Goal: Task Accomplishment & Management: Manage account settings

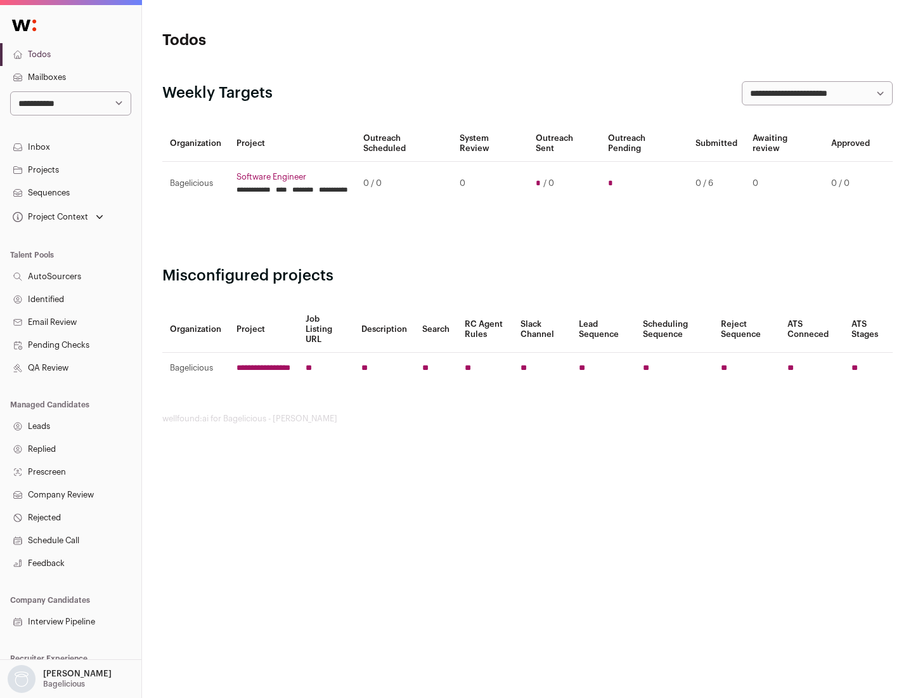
click at [70, 169] on link "Projects" at bounding box center [70, 170] width 141 height 23
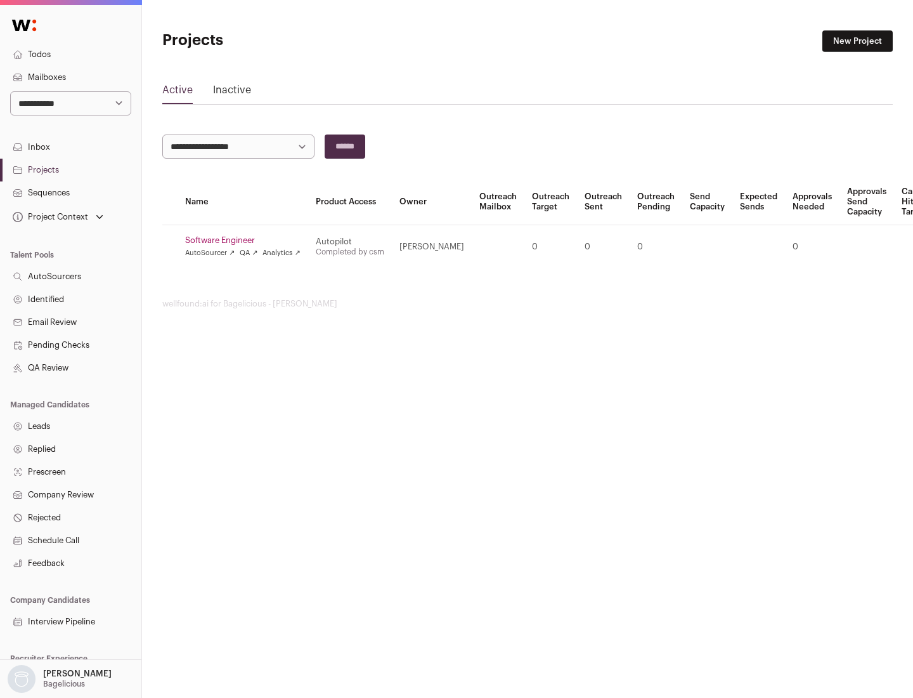
click at [247, 240] on link "Software Engineer" at bounding box center [242, 240] width 115 height 10
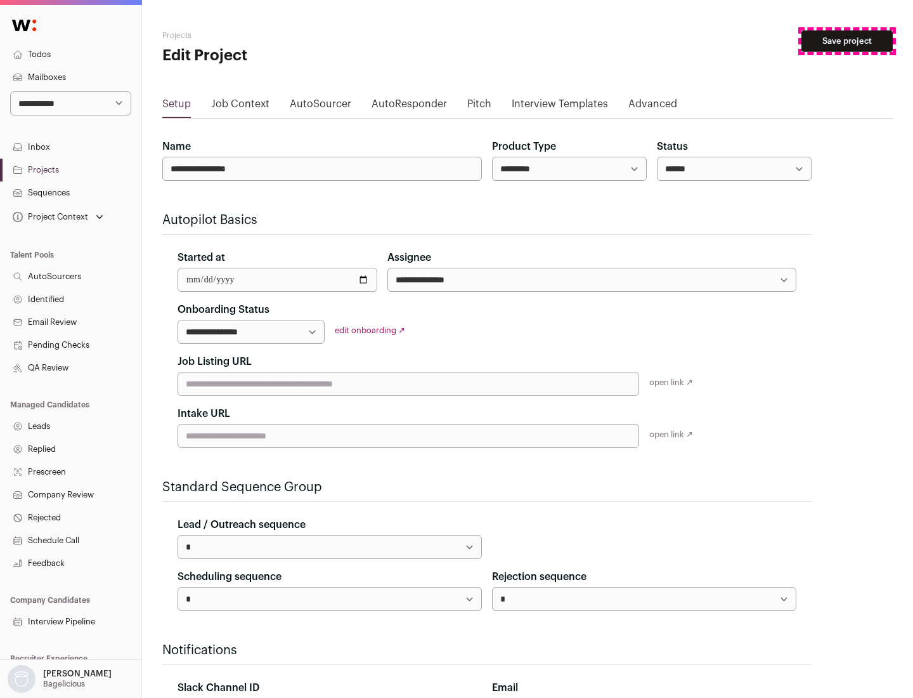
click at [847, 41] on button "Save project" at bounding box center [847, 41] width 91 height 22
